Goal: Task Accomplishment & Management: Use online tool/utility

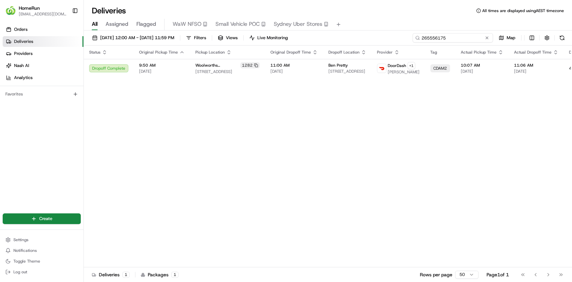
drag, startPoint x: 470, startPoint y: 40, endPoint x: 365, endPoint y: 42, distance: 104.6
click at [366, 42] on div "[DATE] 12:00 AM - [DATE] 11:59 PM Filters Views Live Monitoring 265556175 Map" at bounding box center [328, 39] width 488 height 12
paste input "4866686"
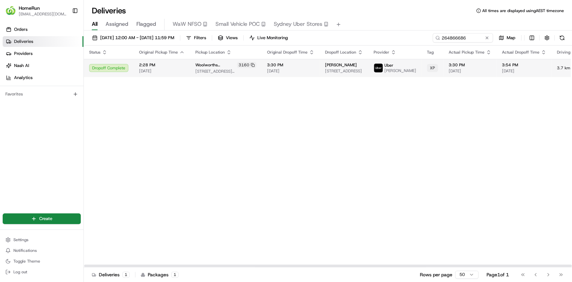
click at [320, 73] on td "[PERSON_NAME] [STREET_ADDRESS]" at bounding box center [344, 68] width 49 height 18
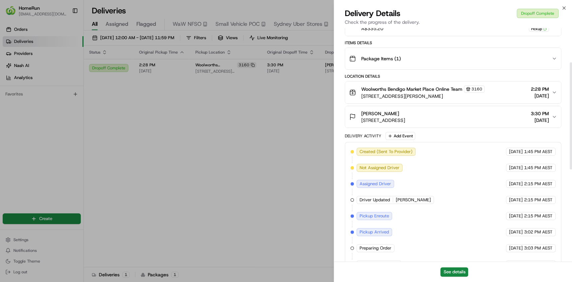
scroll to position [276, 0]
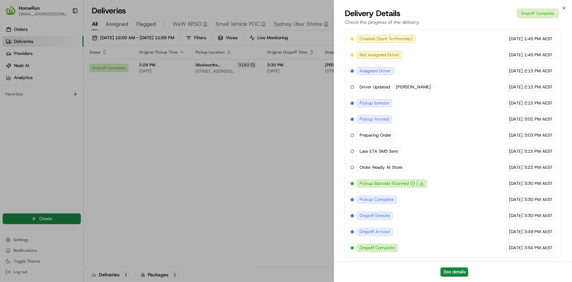
drag, startPoint x: 252, startPoint y: 114, endPoint x: 257, endPoint y: 108, distance: 7.4
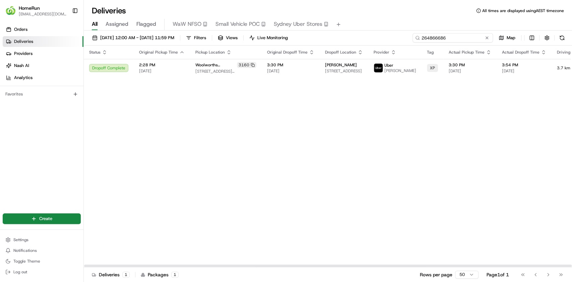
click at [449, 41] on input "264866686" at bounding box center [453, 37] width 80 height 9
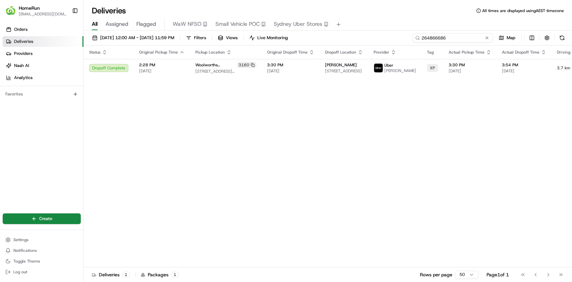
click at [449, 40] on input "264866686" at bounding box center [453, 37] width 80 height 9
paste input "5614165"
type input "265614165"
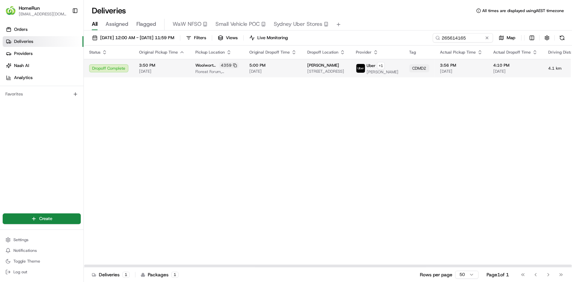
click at [311, 74] on span "[STREET_ADDRESS]" at bounding box center [326, 71] width 38 height 5
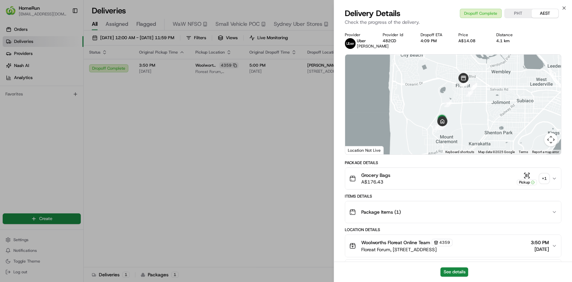
click at [544, 182] on div "+ 1" at bounding box center [544, 178] width 9 height 9
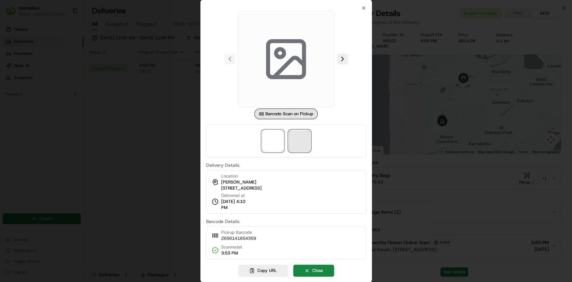
click at [295, 139] on span at bounding box center [299, 140] width 21 height 21
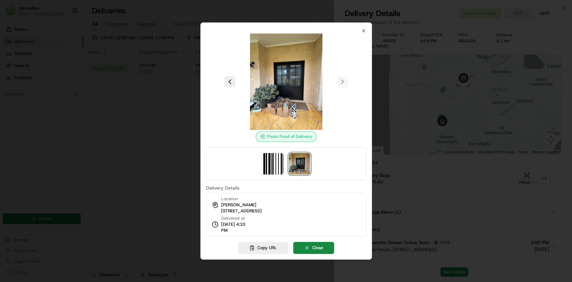
drag, startPoint x: 290, startPoint y: 68, endPoint x: 295, endPoint y: 68, distance: 5.4
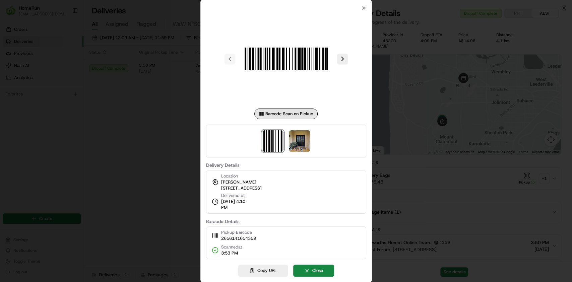
drag, startPoint x: 131, startPoint y: 229, endPoint x: 155, endPoint y: 208, distance: 32.5
click at [131, 229] on div at bounding box center [286, 141] width 572 height 282
